Goal: Transaction & Acquisition: Purchase product/service

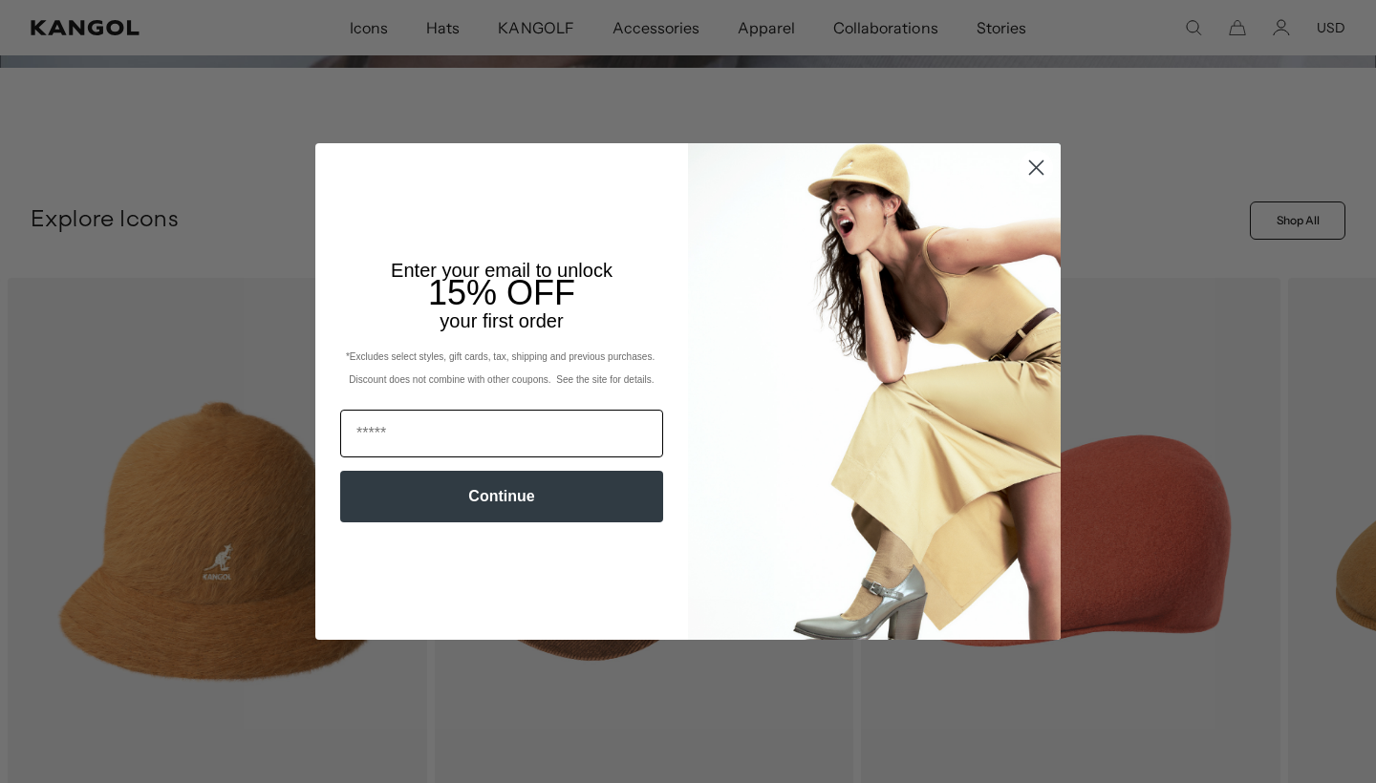
scroll to position [0, 394]
click at [1030, 161] on icon "Close dialog" at bounding box center [1036, 167] width 13 height 13
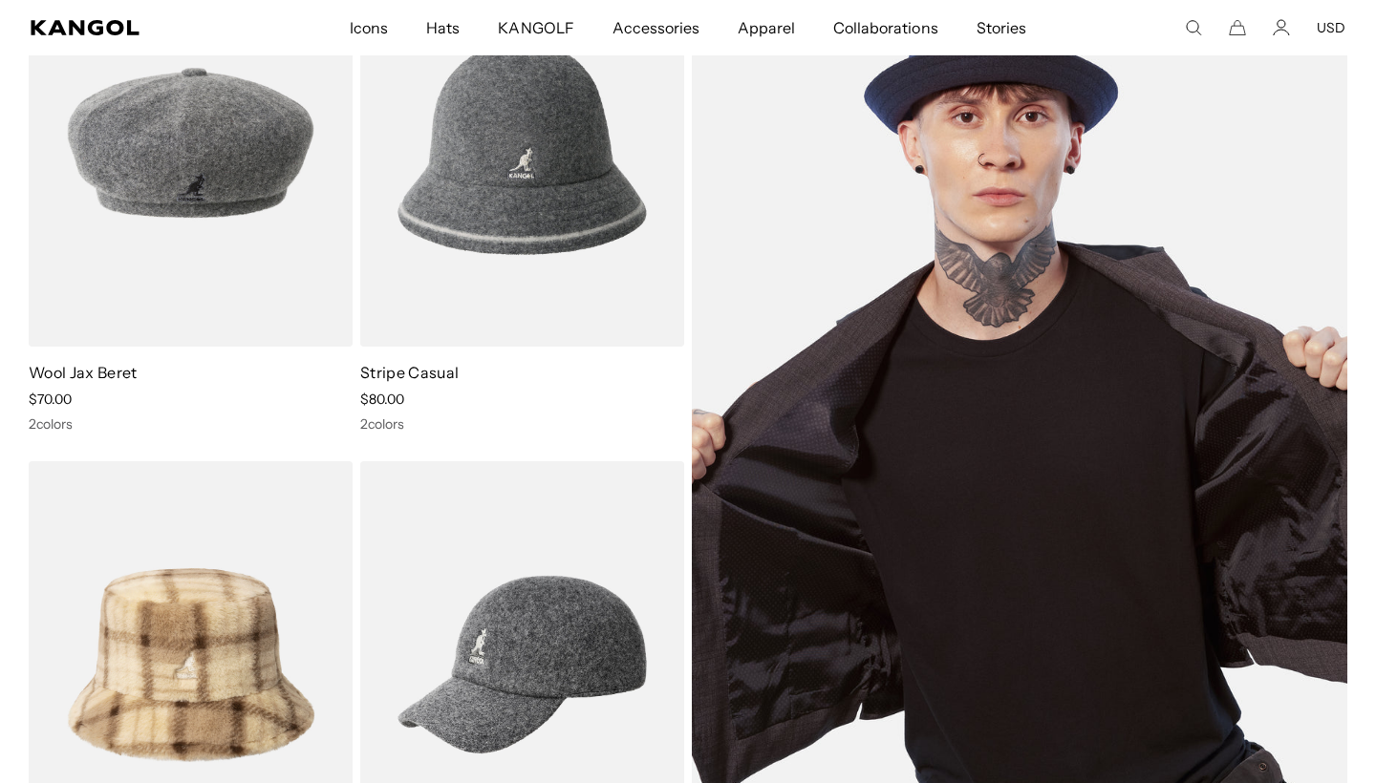
scroll to position [4553, 0]
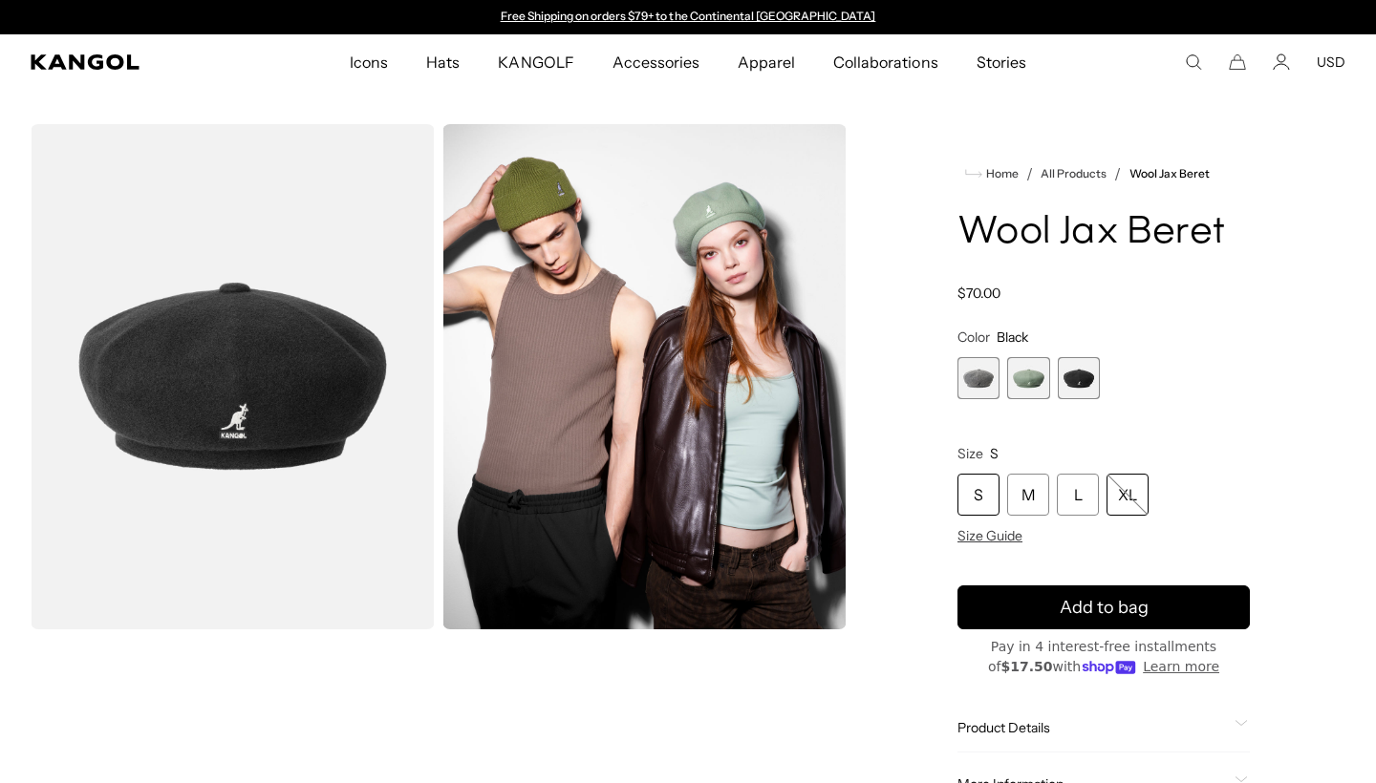
scroll to position [156, 0]
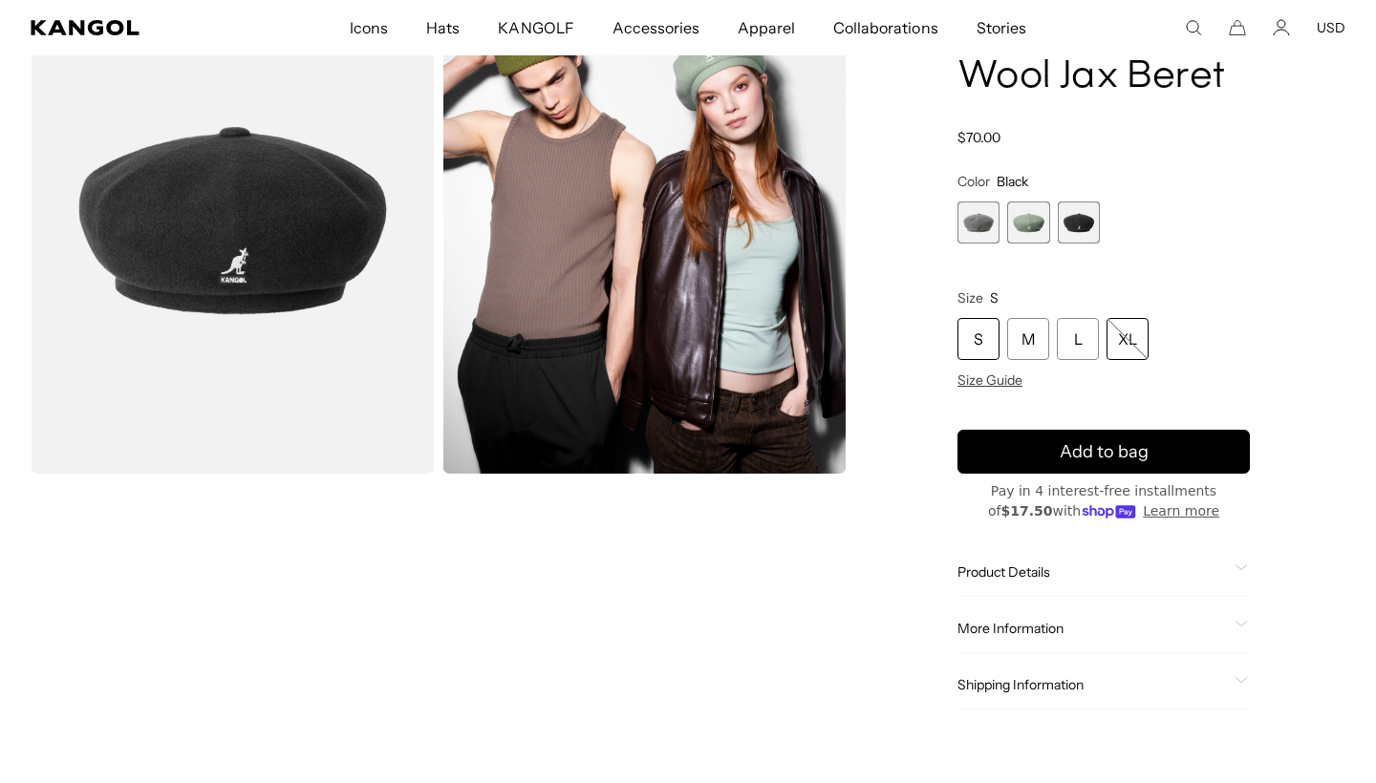
click at [1134, 491] on span "Pay in 4 interest-free installments of $17.50 with" at bounding box center [1102, 500] width 228 height 35
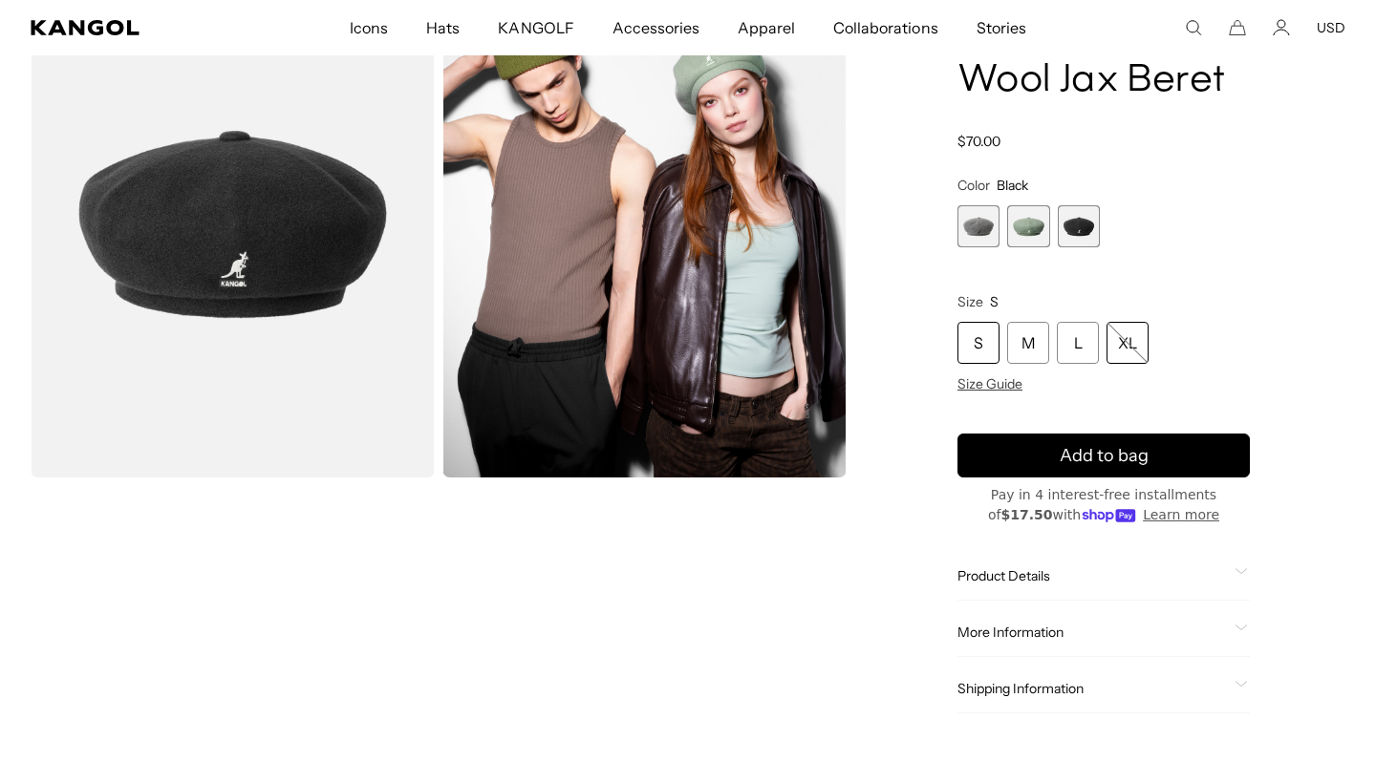
scroll to position [0, 0]
click at [1128, 329] on div "XL" at bounding box center [1127, 343] width 42 height 42
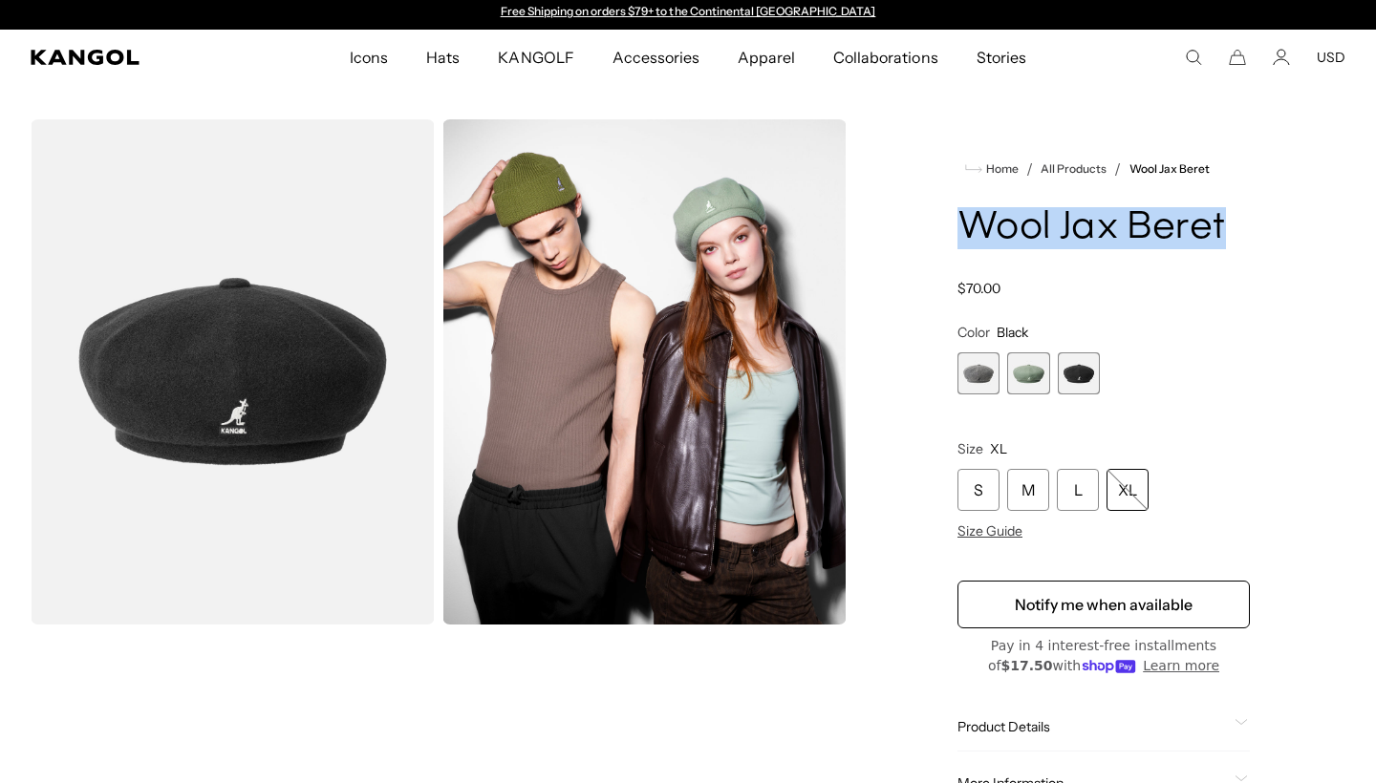
drag, startPoint x: 954, startPoint y: 215, endPoint x: 1225, endPoint y: 227, distance: 270.7
click at [1225, 227] on div "Home / All Products / Wool Jax Beret Wool Jax Beret Regular price $70.00 Regula…" at bounding box center [1103, 510] width 483 height 783
copy h1 "Wool Jax Beret"
